Goal: Task Accomplishment & Management: Use online tool/utility

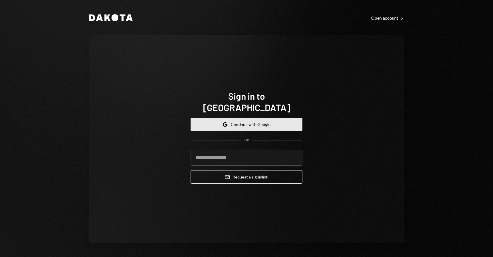
click at [259, 124] on button "Google Continue with Google" at bounding box center [246, 123] width 112 height 13
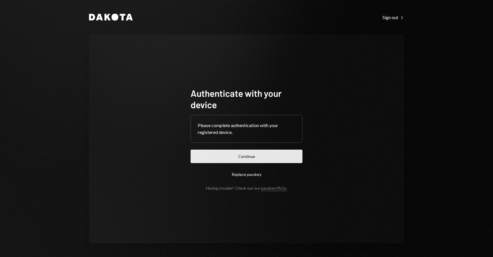
click at [249, 152] on button "Continue" at bounding box center [246, 155] width 112 height 13
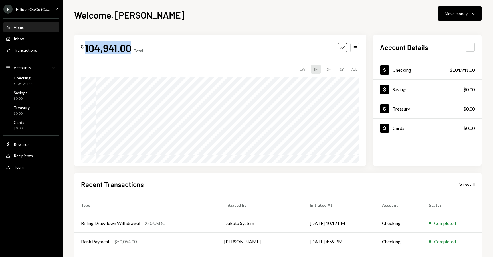
copy div "104,941.00"
drag, startPoint x: 130, startPoint y: 47, endPoint x: 86, endPoint y: 48, distance: 44.5
click at [86, 48] on div "104,941.00" at bounding box center [108, 47] width 46 height 13
